Goal: Feedback & Contribution: Leave review/rating

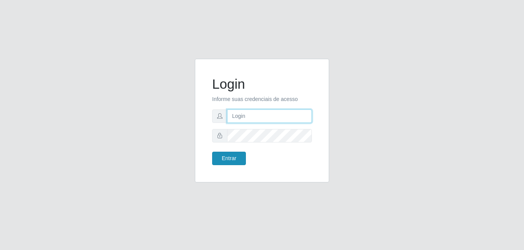
type input "[EMAIL_ADDRESS][DOMAIN_NAME]"
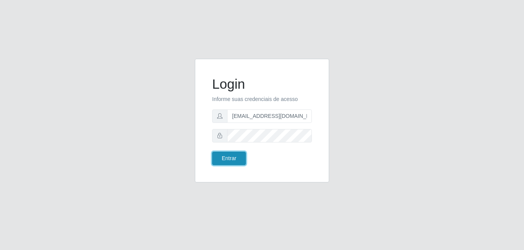
click at [234, 161] on button "Entrar" at bounding box center [229, 157] width 34 height 13
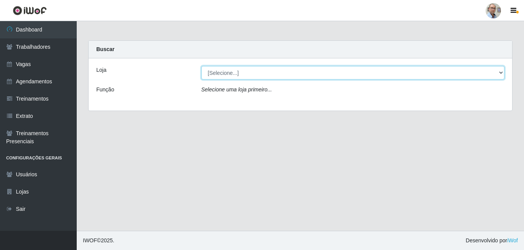
click at [503, 72] on select "[Selecione...] Mar Vermelho - Loja 04" at bounding box center [352, 72] width 303 height 13
select select "251"
click at [201, 66] on select "[Selecione...] Mar Vermelho - Loja 04" at bounding box center [352, 72] width 303 height 13
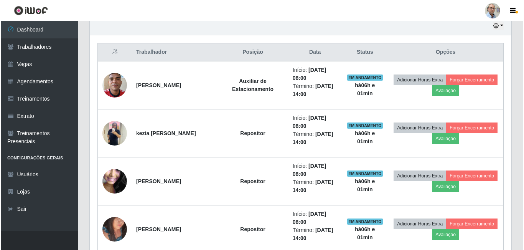
scroll to position [307, 0]
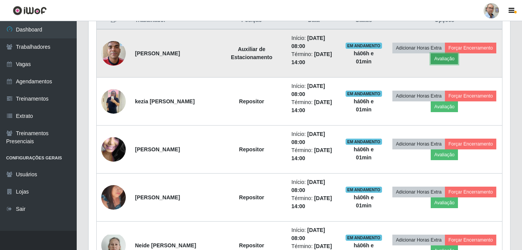
click at [458, 56] on button "Avaliação" at bounding box center [444, 58] width 27 height 11
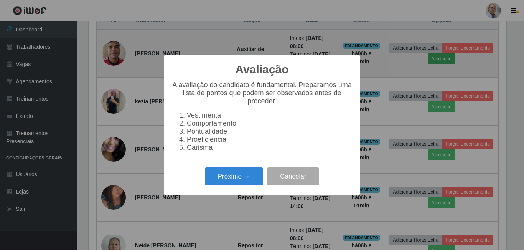
scroll to position [159, 417]
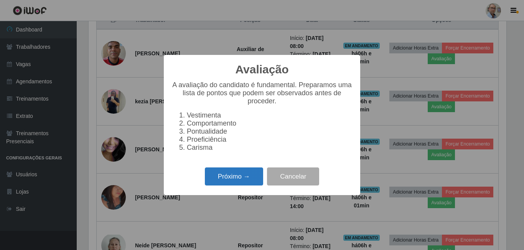
click at [231, 180] on button "Próximo →" at bounding box center [234, 176] width 58 height 18
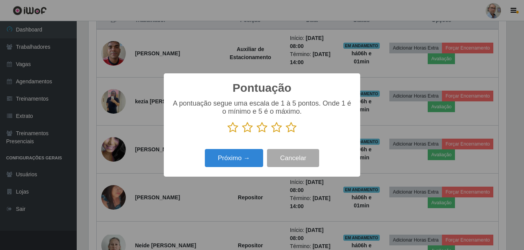
click at [289, 129] on icon at bounding box center [291, 128] width 11 height 12
click at [286, 133] on input "radio" at bounding box center [286, 133] width 0 height 0
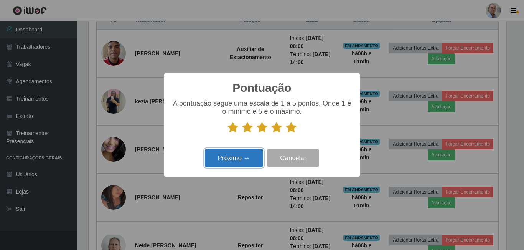
click at [257, 154] on button "Próximo →" at bounding box center [234, 158] width 58 height 18
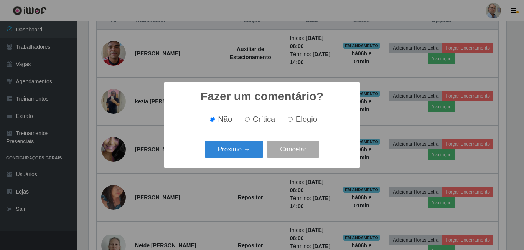
click at [257, 154] on button "Próximo →" at bounding box center [234, 149] width 58 height 18
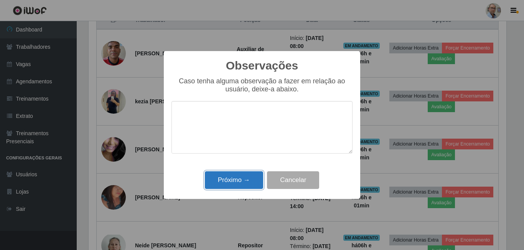
click at [249, 178] on button "Próximo →" at bounding box center [234, 180] width 58 height 18
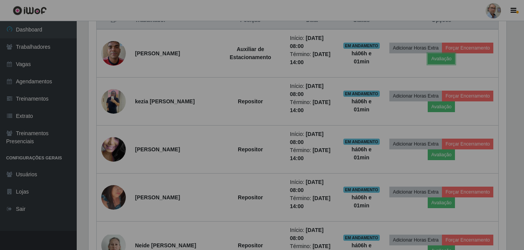
scroll to position [159, 421]
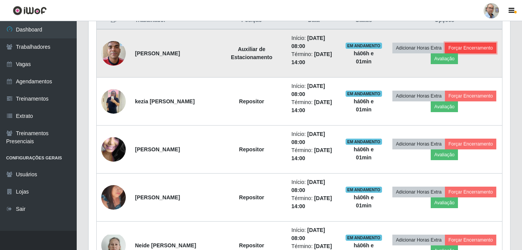
click at [445, 53] on button "Forçar Encerramento" at bounding box center [470, 48] width 51 height 11
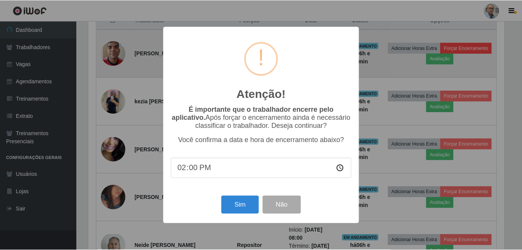
scroll to position [159, 417]
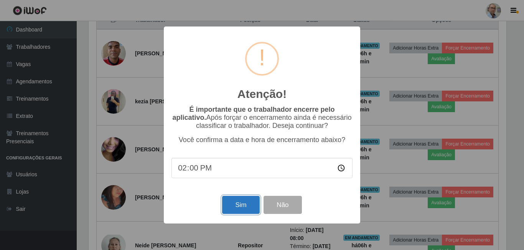
click at [242, 205] on button "Sim" at bounding box center [240, 205] width 37 height 18
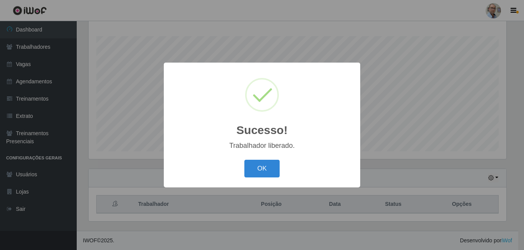
drag, startPoint x: 258, startPoint y: 167, endPoint x: 245, endPoint y: 101, distance: 67.1
click at [258, 153] on div "Sucesso! × Trabalhador liberado. OK Cancel" at bounding box center [262, 124] width 196 height 124
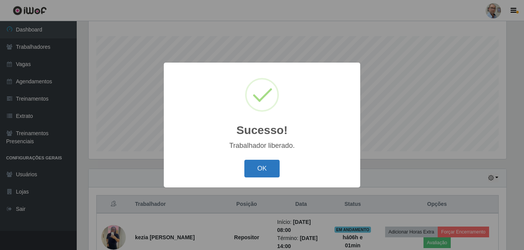
click at [273, 169] on button "OK" at bounding box center [262, 168] width 36 height 18
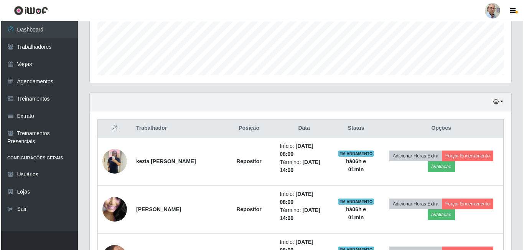
scroll to position [200, 0]
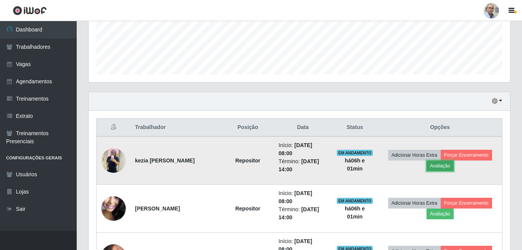
click at [439, 165] on button "Avaliação" at bounding box center [439, 165] width 27 height 11
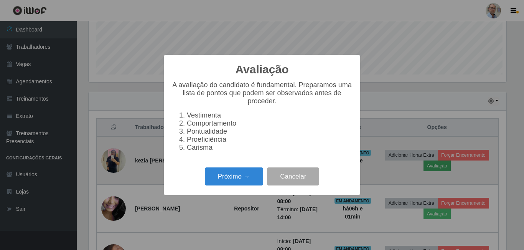
scroll to position [159, 417]
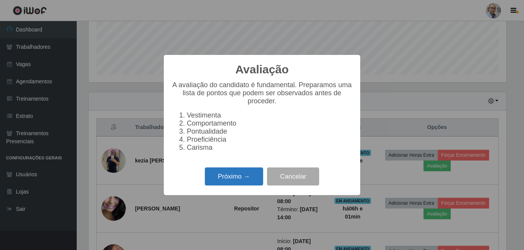
click at [243, 182] on button "Próximo →" at bounding box center [234, 176] width 58 height 18
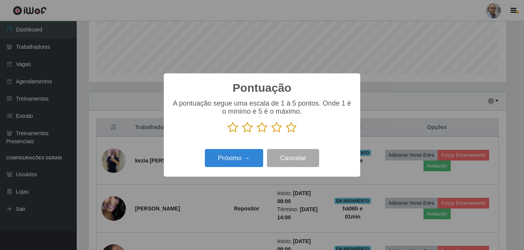
click at [294, 128] on icon at bounding box center [291, 128] width 11 height 12
click at [286, 133] on input "radio" at bounding box center [286, 133] width 0 height 0
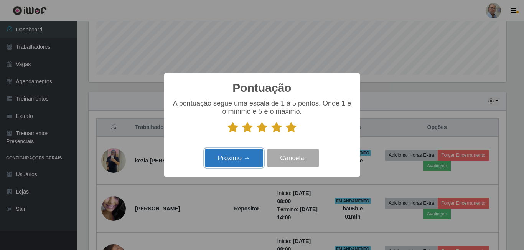
click at [232, 160] on button "Próximo →" at bounding box center [234, 158] width 58 height 18
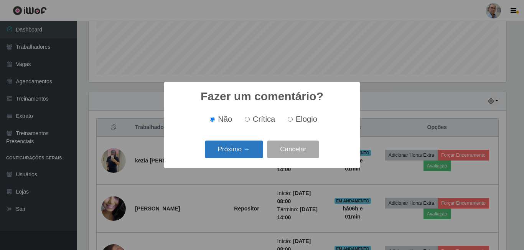
click at [237, 151] on button "Próximo →" at bounding box center [234, 149] width 58 height 18
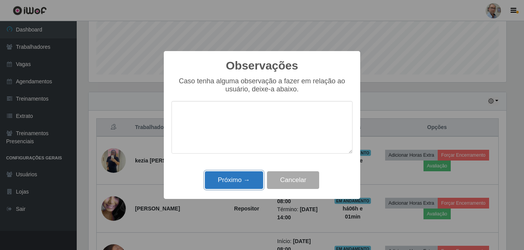
click at [249, 183] on button "Próximo →" at bounding box center [234, 180] width 58 height 18
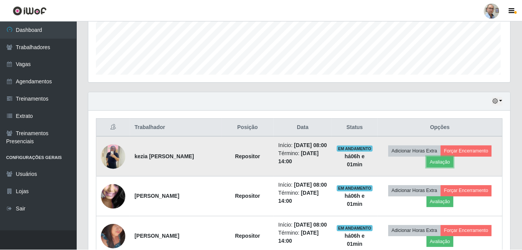
scroll to position [159, 421]
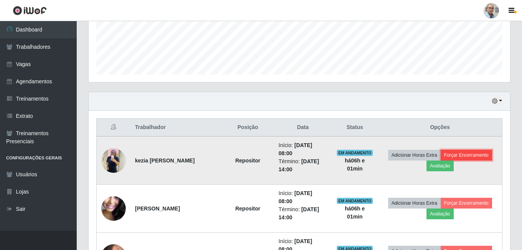
click at [459, 155] on button "Forçar Encerramento" at bounding box center [465, 155] width 51 height 11
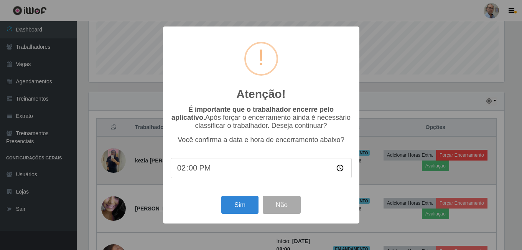
scroll to position [159, 417]
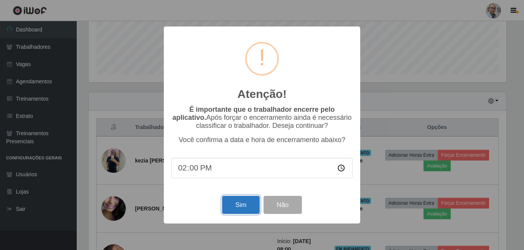
drag, startPoint x: 247, startPoint y: 208, endPoint x: 238, endPoint y: 174, distance: 34.8
click at [247, 206] on button "Sim" at bounding box center [240, 205] width 37 height 18
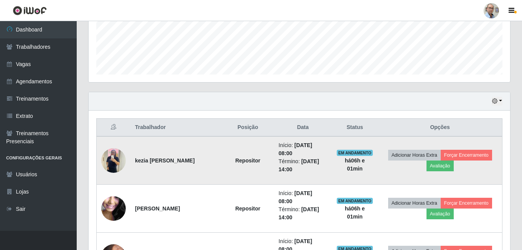
scroll to position [0, 0]
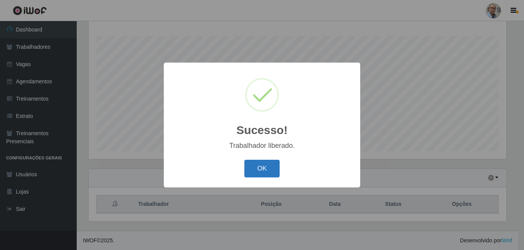
click at [264, 166] on button "OK" at bounding box center [262, 168] width 36 height 18
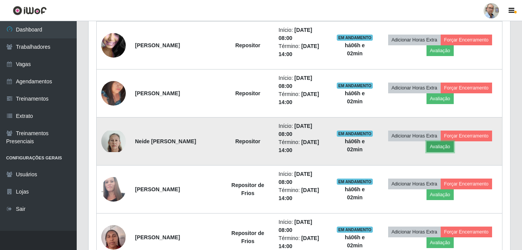
click at [445, 146] on button "Avaliação" at bounding box center [439, 146] width 27 height 11
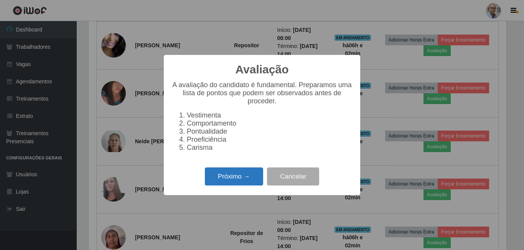
click at [244, 185] on button "Próximo →" at bounding box center [234, 176] width 58 height 18
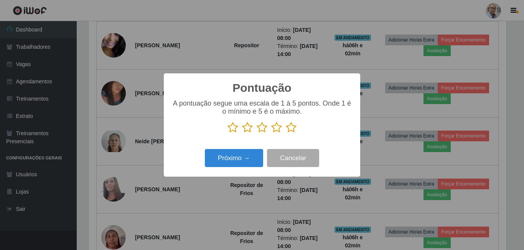
click at [294, 126] on icon at bounding box center [291, 128] width 11 height 12
click at [286, 133] on input "radio" at bounding box center [286, 133] width 0 height 0
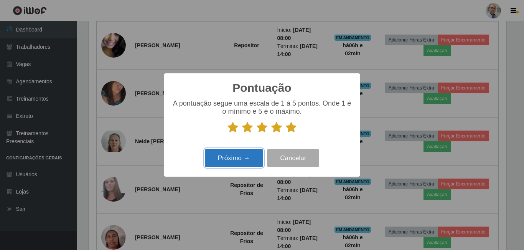
click at [232, 163] on button "Próximo →" at bounding box center [234, 158] width 58 height 18
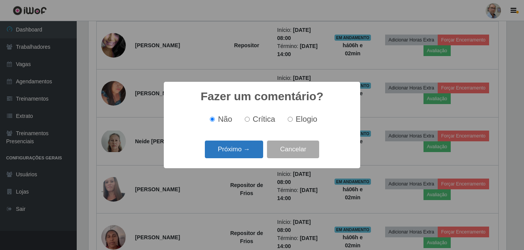
click at [236, 155] on button "Próximo →" at bounding box center [234, 149] width 58 height 18
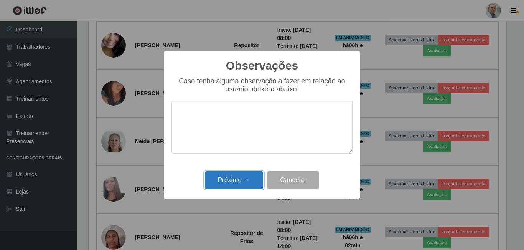
click at [247, 177] on button "Próximo →" at bounding box center [234, 180] width 58 height 18
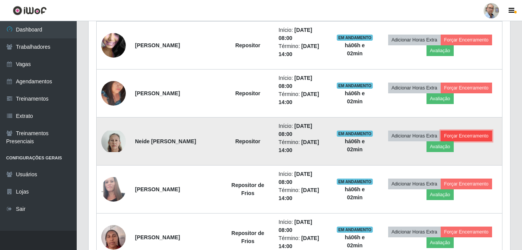
click at [462, 131] on button "Forçar Encerramento" at bounding box center [465, 135] width 51 height 11
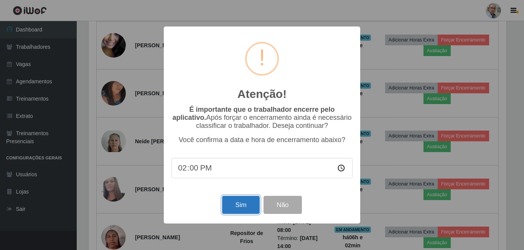
click at [247, 200] on button "Sim" at bounding box center [240, 205] width 37 height 18
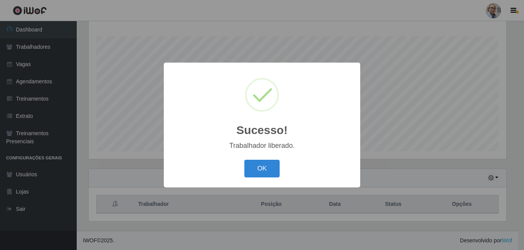
click at [259, 159] on div "OK Cancel" at bounding box center [261, 168] width 181 height 22
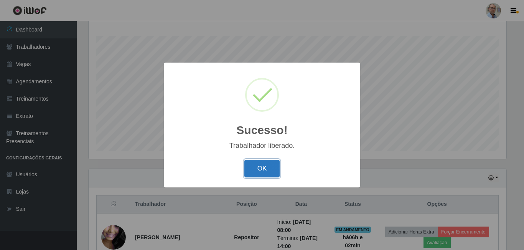
click at [263, 168] on button "OK" at bounding box center [262, 168] width 36 height 18
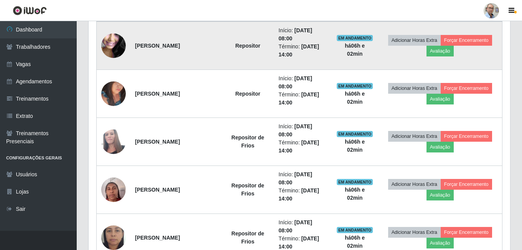
scroll to position [315, 0]
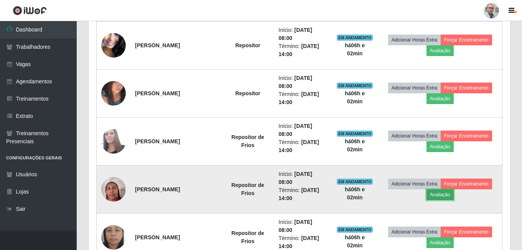
click at [448, 196] on button "Avaliação" at bounding box center [439, 194] width 27 height 11
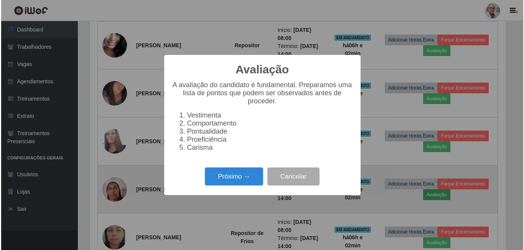
scroll to position [159, 417]
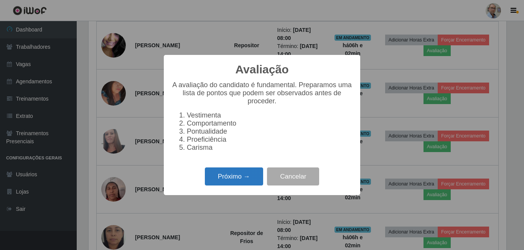
click at [237, 178] on button "Próximo →" at bounding box center [234, 176] width 58 height 18
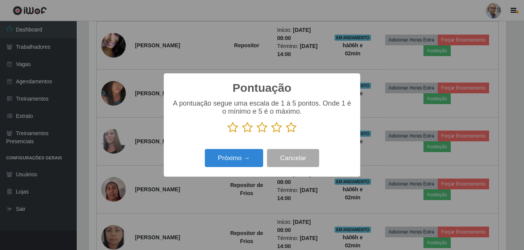
click at [290, 128] on icon at bounding box center [291, 128] width 11 height 12
click at [286, 133] on input "radio" at bounding box center [286, 133] width 0 height 0
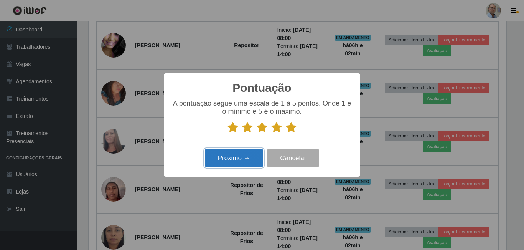
click at [253, 154] on button "Próximo →" at bounding box center [234, 158] width 58 height 18
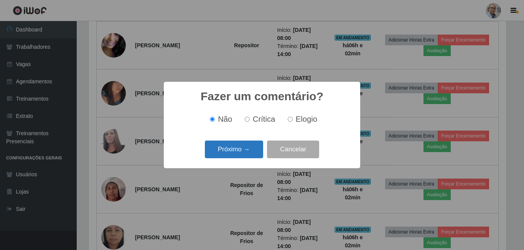
click at [250, 152] on button "Próximo →" at bounding box center [234, 149] width 58 height 18
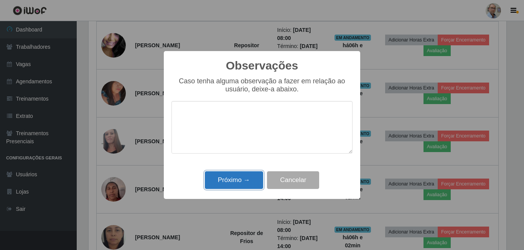
click at [252, 182] on button "Próximo →" at bounding box center [234, 180] width 58 height 18
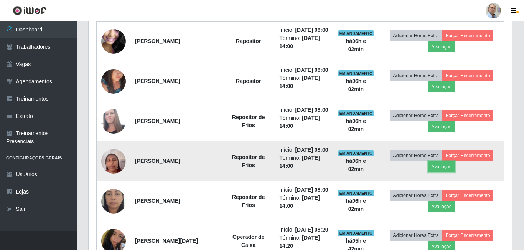
scroll to position [159, 421]
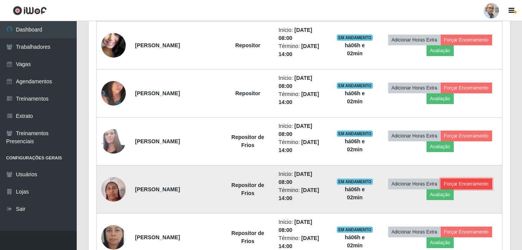
click at [454, 186] on button "Forçar Encerramento" at bounding box center [465, 183] width 51 height 11
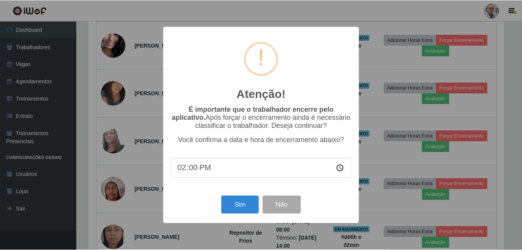
scroll to position [159, 417]
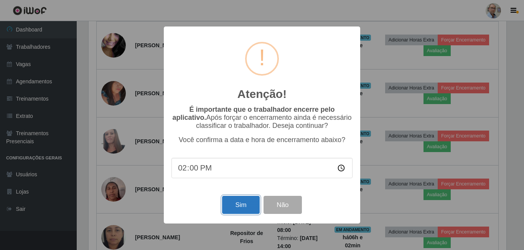
click at [238, 202] on button "Sim" at bounding box center [240, 205] width 37 height 18
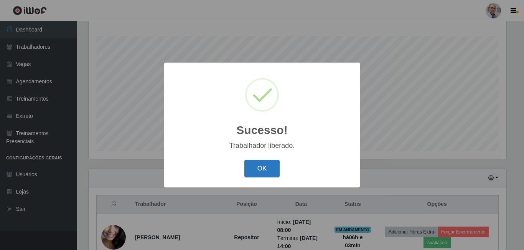
click at [271, 169] on button "OK" at bounding box center [262, 168] width 36 height 18
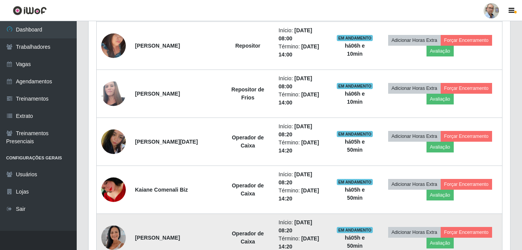
scroll to position [353, 0]
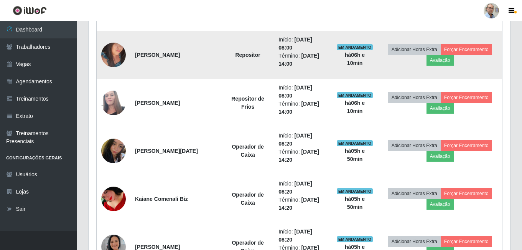
click at [115, 58] on img at bounding box center [113, 54] width 25 height 33
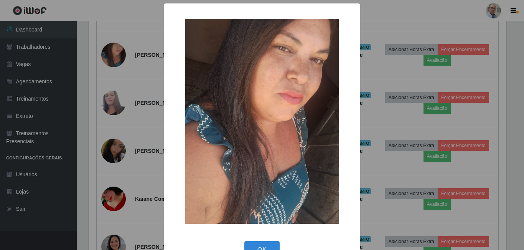
click at [249, 89] on img at bounding box center [261, 121] width 153 height 205
click at [106, 49] on div "× OK Cancel" at bounding box center [262, 125] width 524 height 250
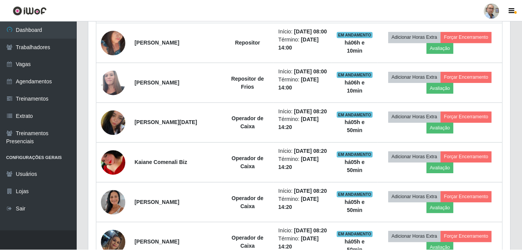
scroll to position [159, 421]
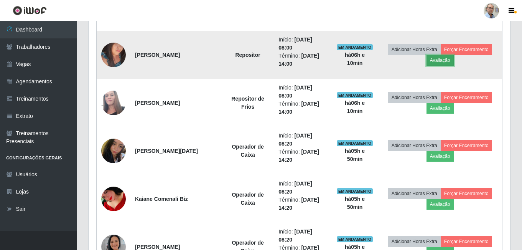
click at [444, 57] on button "Avaliação" at bounding box center [439, 60] width 27 height 11
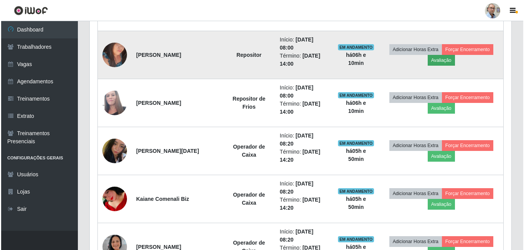
scroll to position [159, 417]
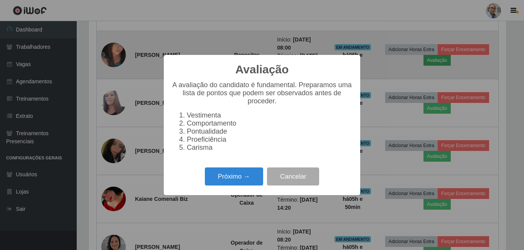
click at [444, 57] on div "Avaliação × A avaliação do candidato é fundamental. Preparamos uma lista de pon…" at bounding box center [262, 125] width 524 height 250
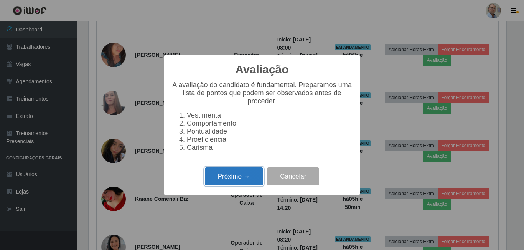
click at [245, 178] on button "Próximo →" at bounding box center [234, 176] width 58 height 18
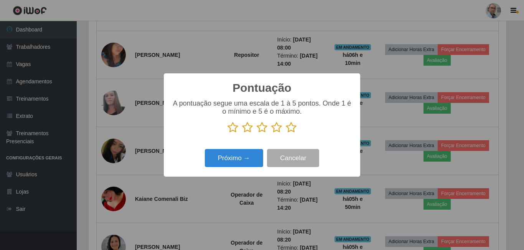
scroll to position [383216, 382958]
click at [292, 125] on icon at bounding box center [291, 128] width 11 height 12
click at [286, 133] on input "radio" at bounding box center [286, 133] width 0 height 0
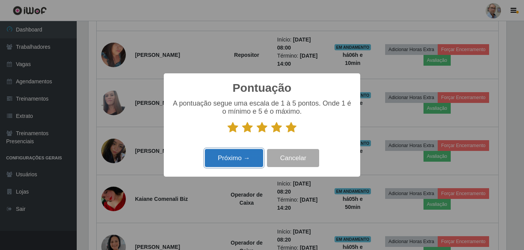
click at [237, 159] on button "Próximo →" at bounding box center [234, 158] width 58 height 18
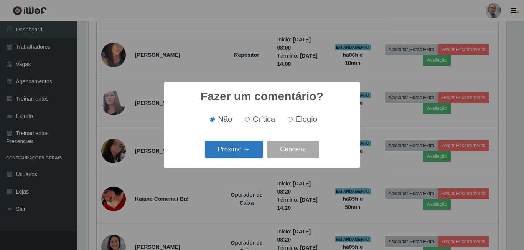
click at [253, 146] on button "Próximo →" at bounding box center [234, 149] width 58 height 18
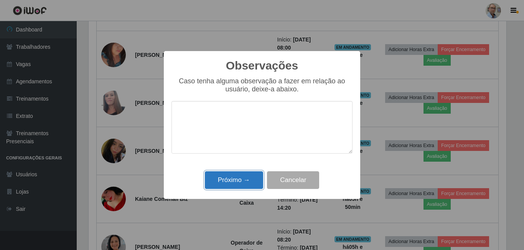
click at [237, 180] on button "Próximo →" at bounding box center [234, 180] width 58 height 18
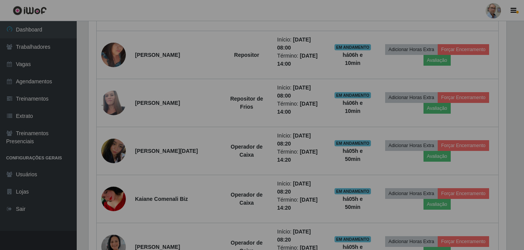
scroll to position [159, 421]
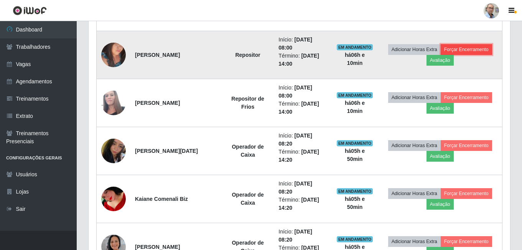
click at [481, 49] on button "Forçar Encerramento" at bounding box center [465, 49] width 51 height 11
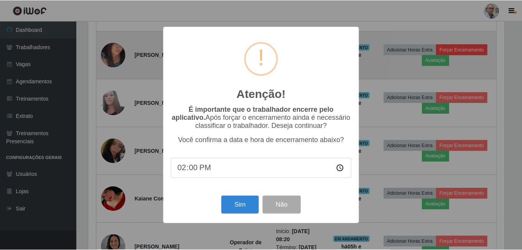
scroll to position [159, 417]
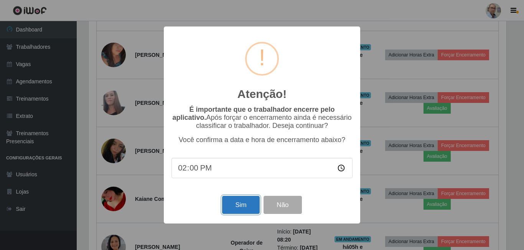
click at [242, 208] on button "Sim" at bounding box center [240, 205] width 37 height 18
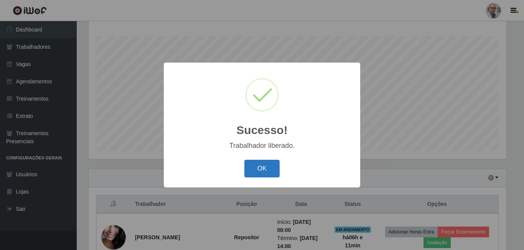
click at [254, 167] on button "OK" at bounding box center [262, 168] width 36 height 18
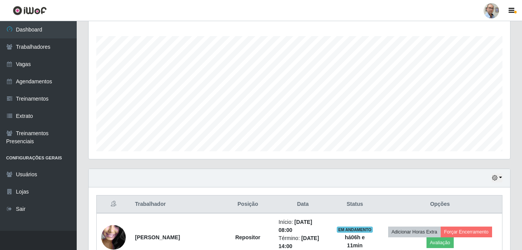
scroll to position [159, 421]
